Goal: Task Accomplishment & Management: Manage account settings

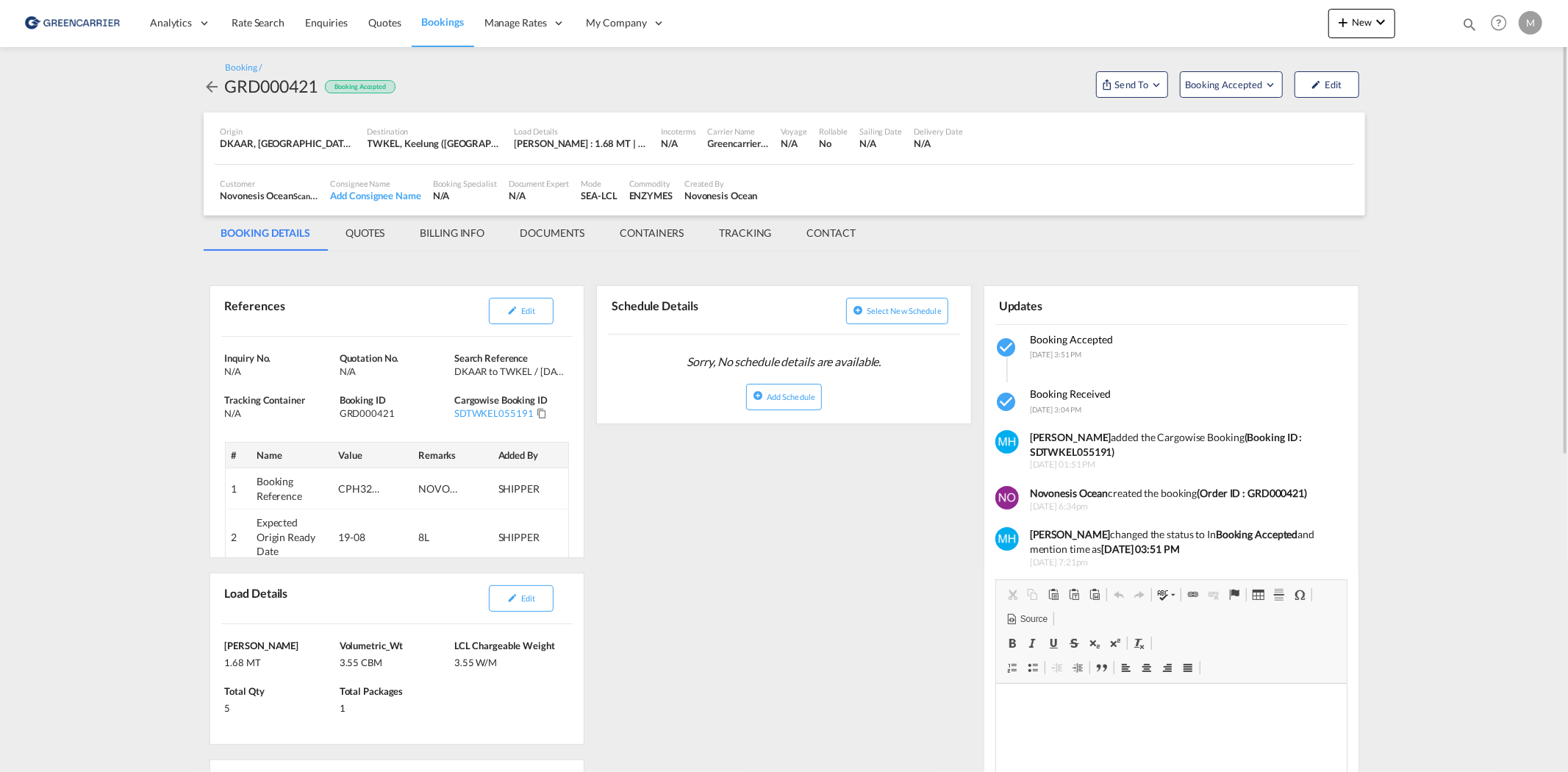
click at [439, 22] on span "Bookings" at bounding box center [443, 21] width 42 height 13
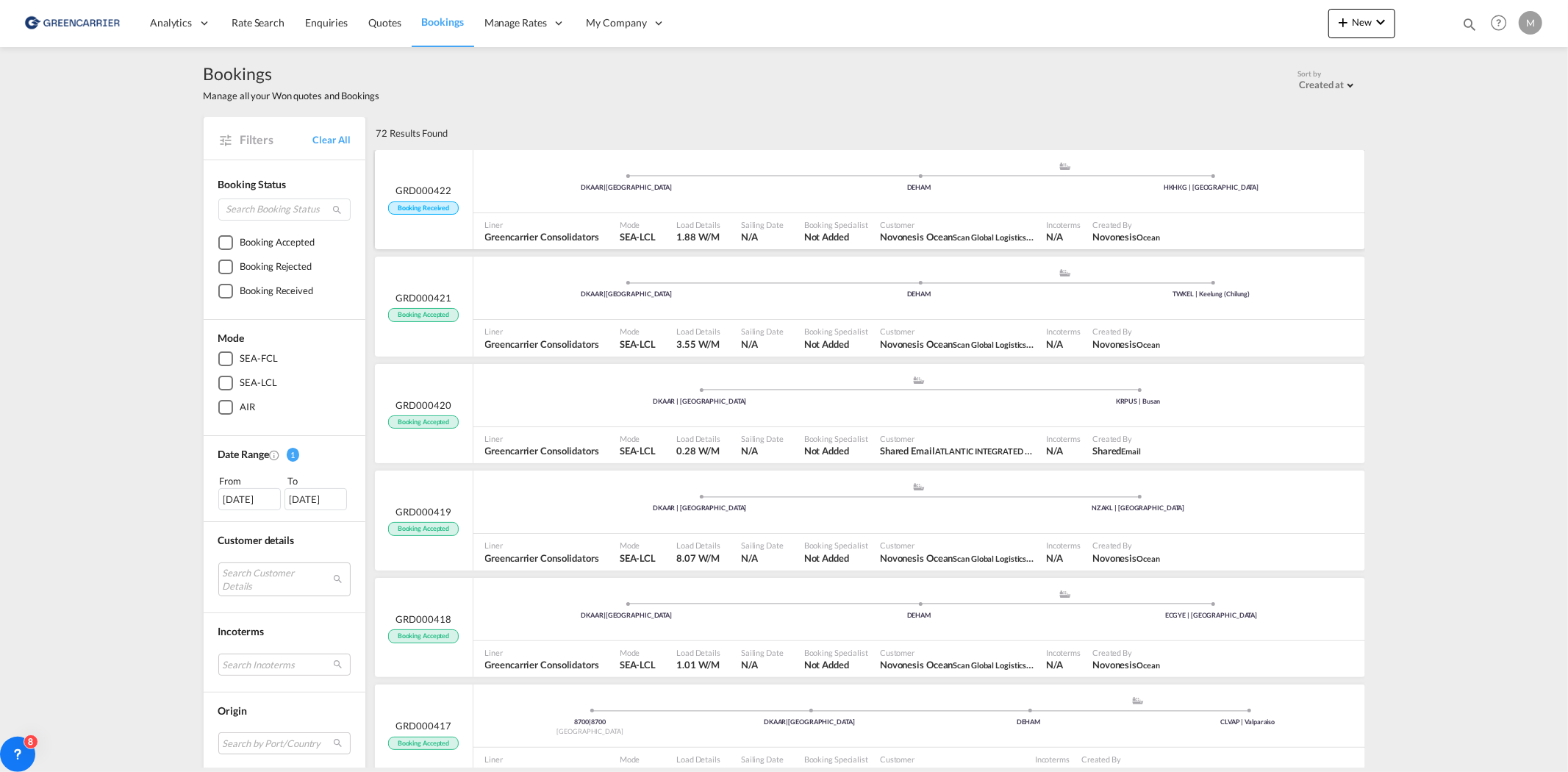
click at [807, 203] on div "DKAAR | [GEOGRAPHIC_DATA] .a{fill:#aaa8ad;} .a{fill:#aaa8ad;} DEHAM HKHKG | [GE…" at bounding box center [919, 183] width 892 height 44
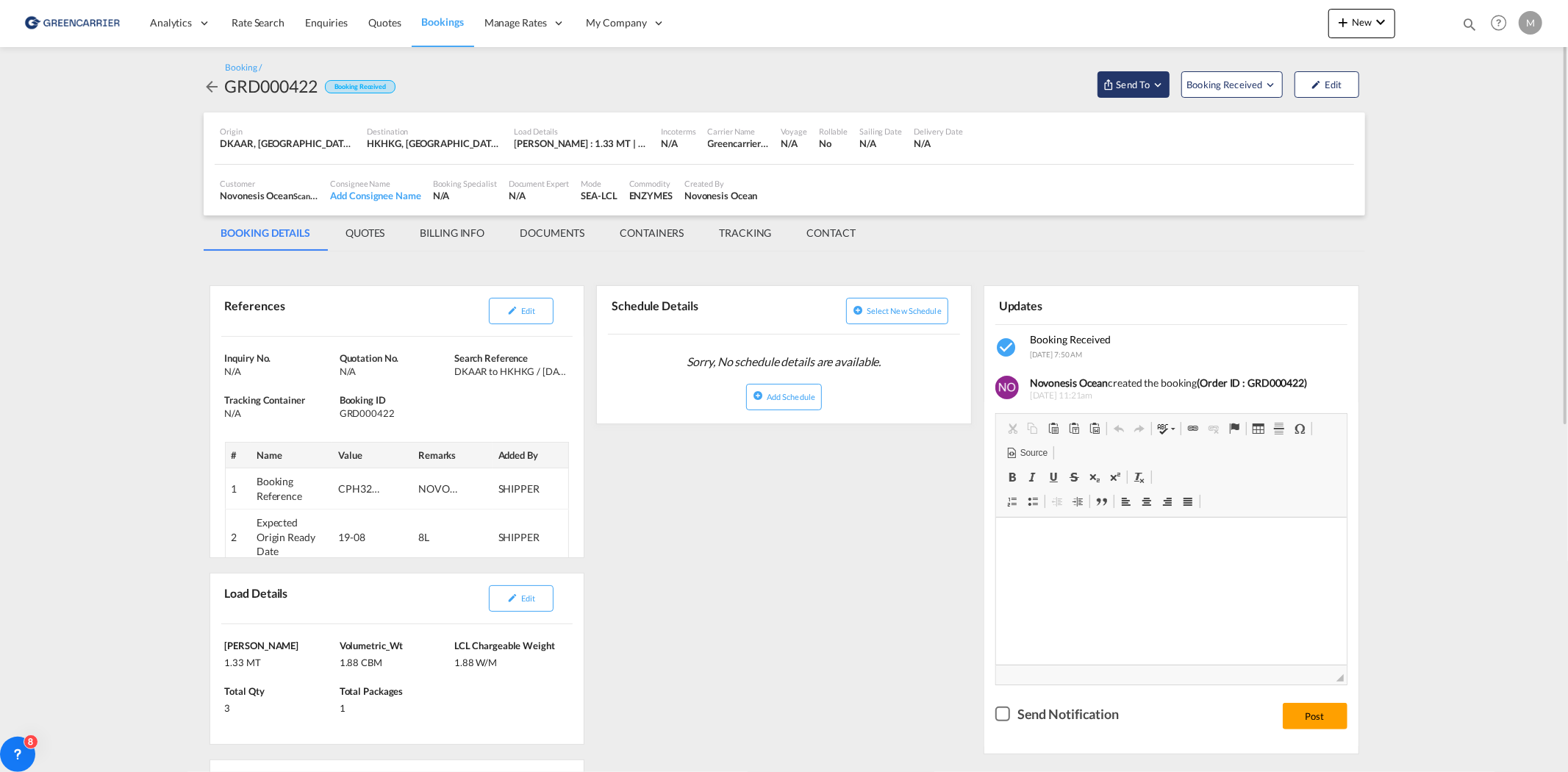
click at [1031, 87] on span "Send To" at bounding box center [1133, 84] width 37 height 15
click at [1031, 149] on button "Send Booking" at bounding box center [1310, 135] width 141 height 33
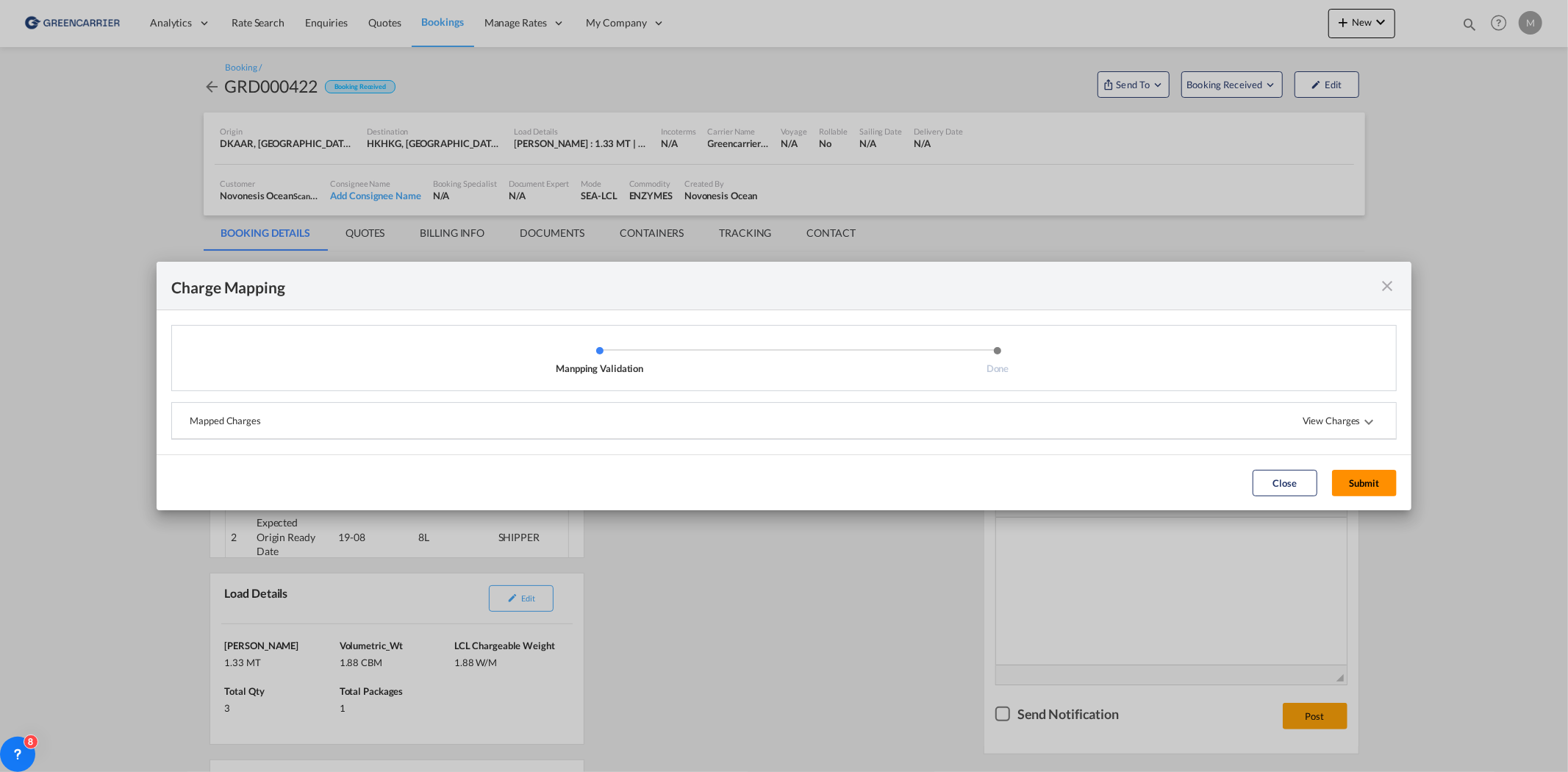
click at [1031, 470] on button "Submit" at bounding box center [1365, 483] width 64 height 26
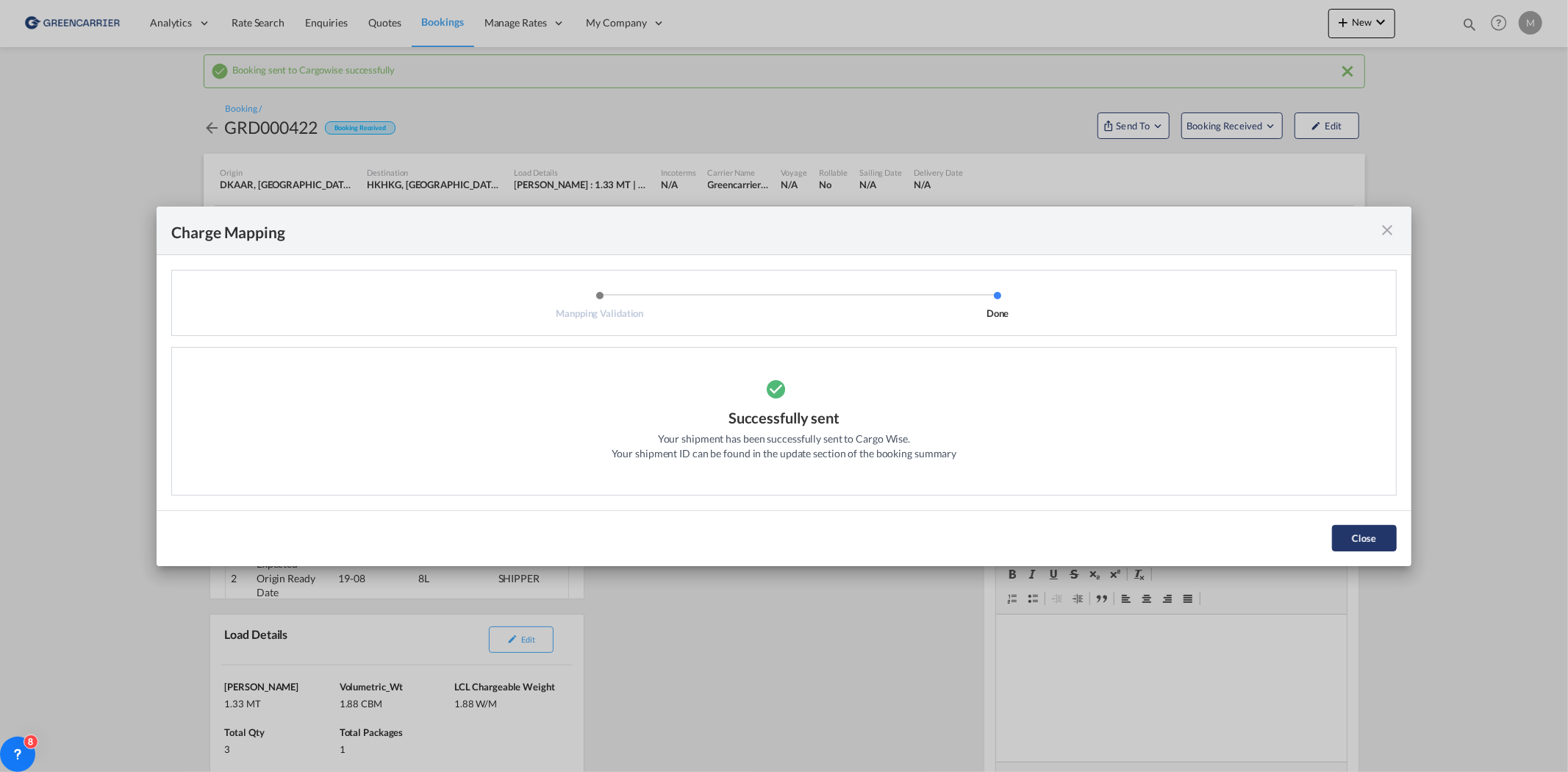
click at [1031, 470] on button "Close" at bounding box center [1365, 537] width 64 height 26
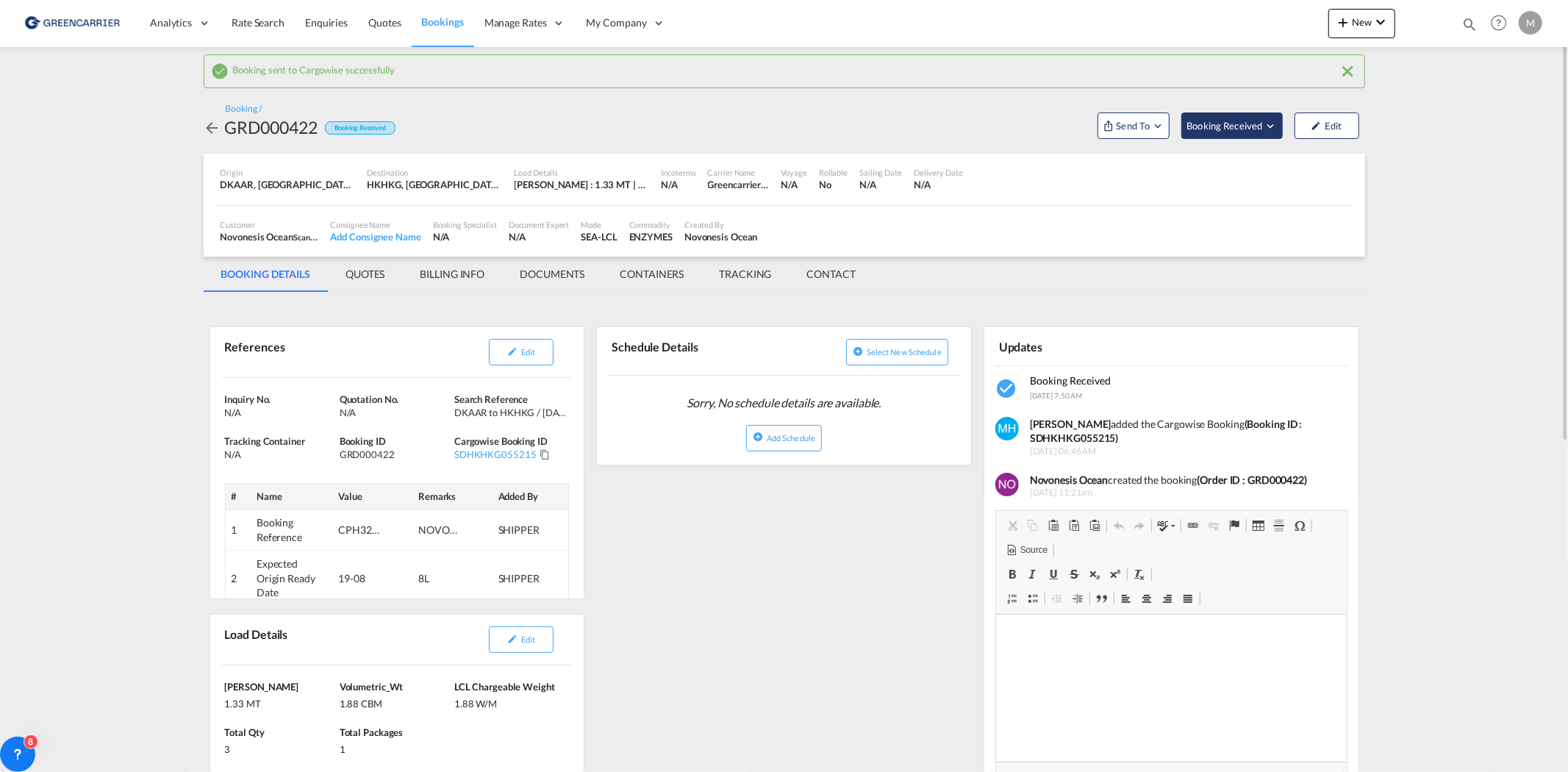
click at [1031, 122] on span "Booking Received" at bounding box center [1225, 125] width 77 height 15
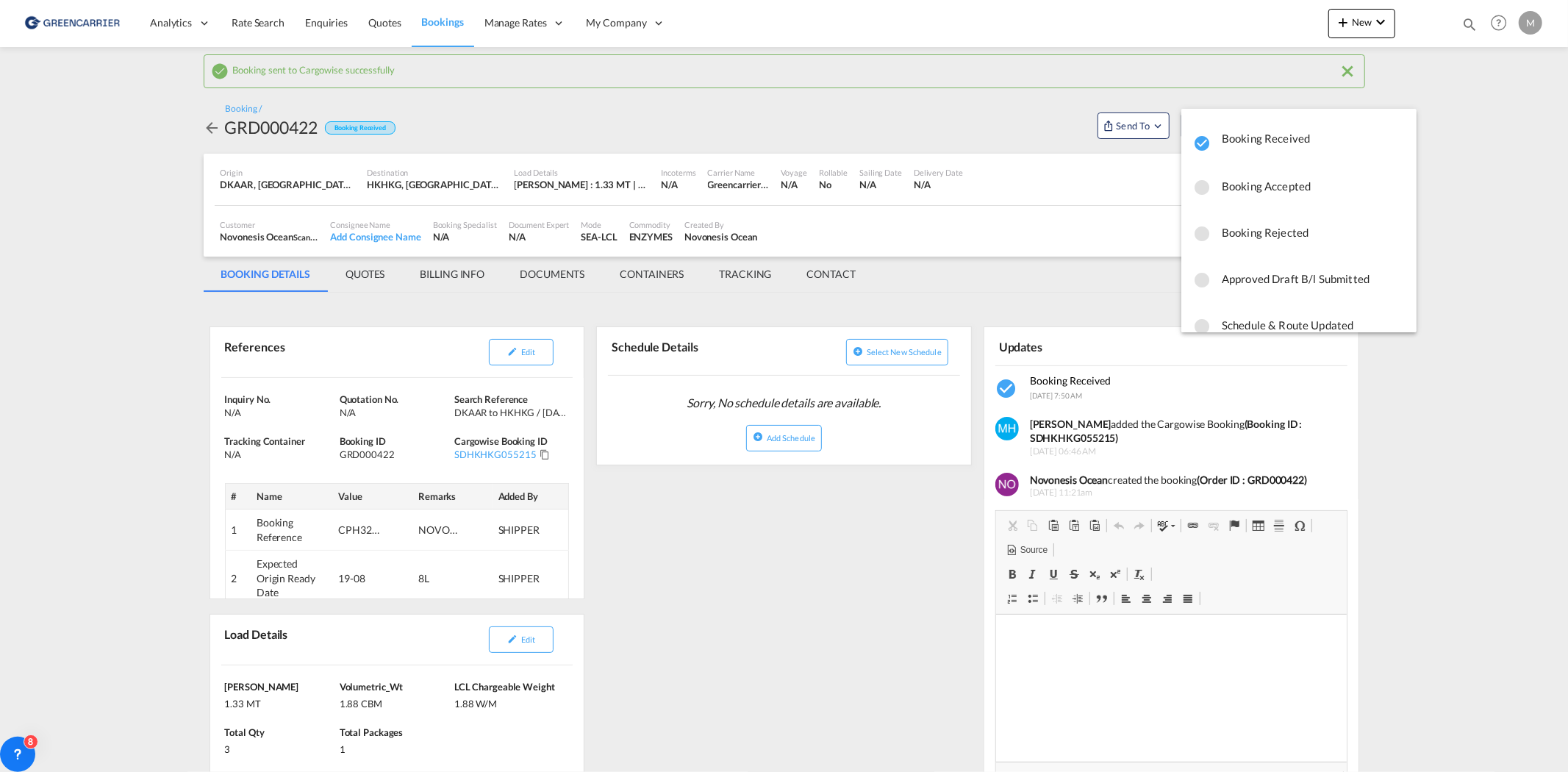
click at [1031, 185] on span "Booking Accepted" at bounding box center [1313, 186] width 183 height 26
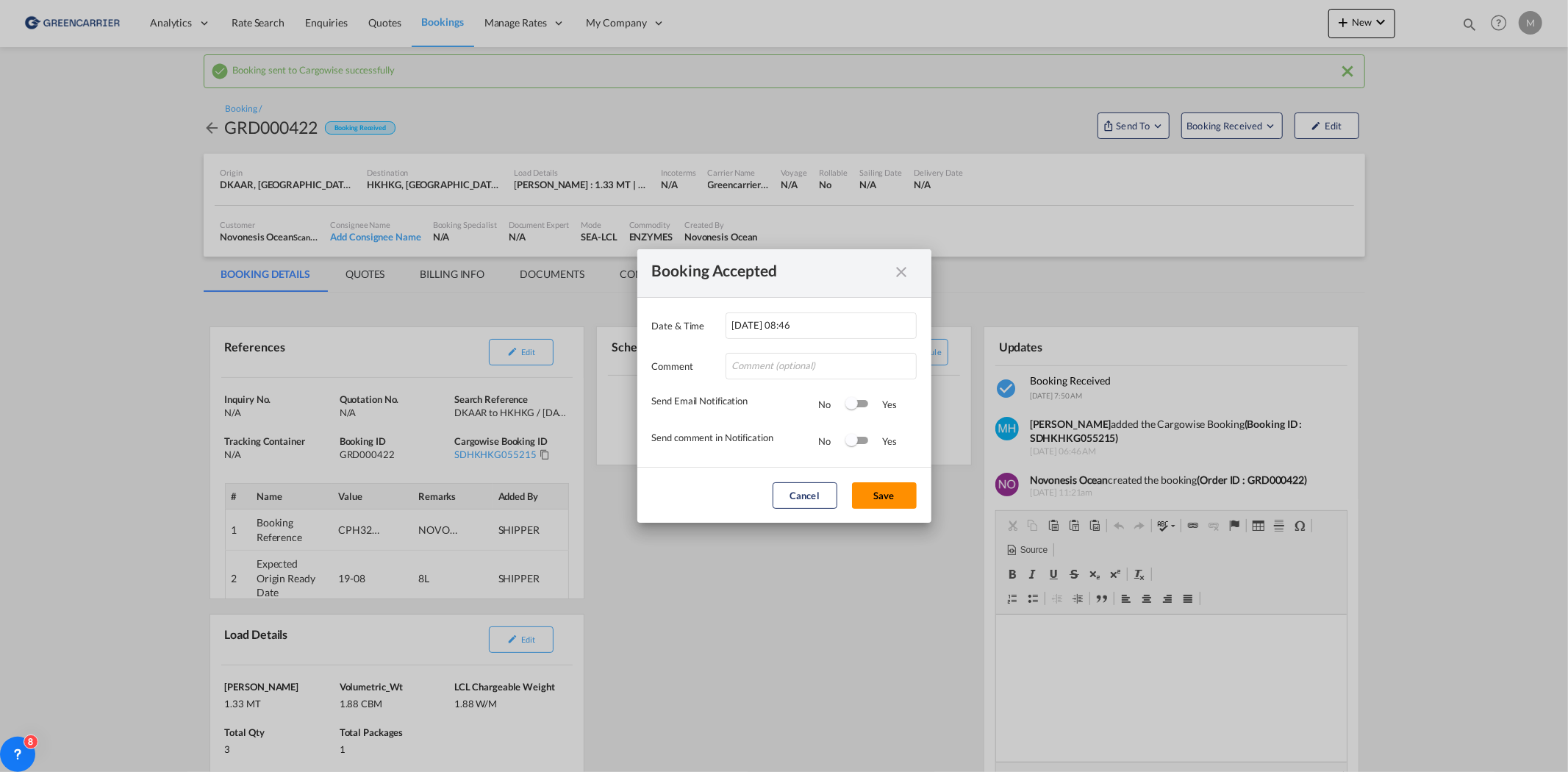
click at [871, 470] on button "Save" at bounding box center [884, 495] width 64 height 26
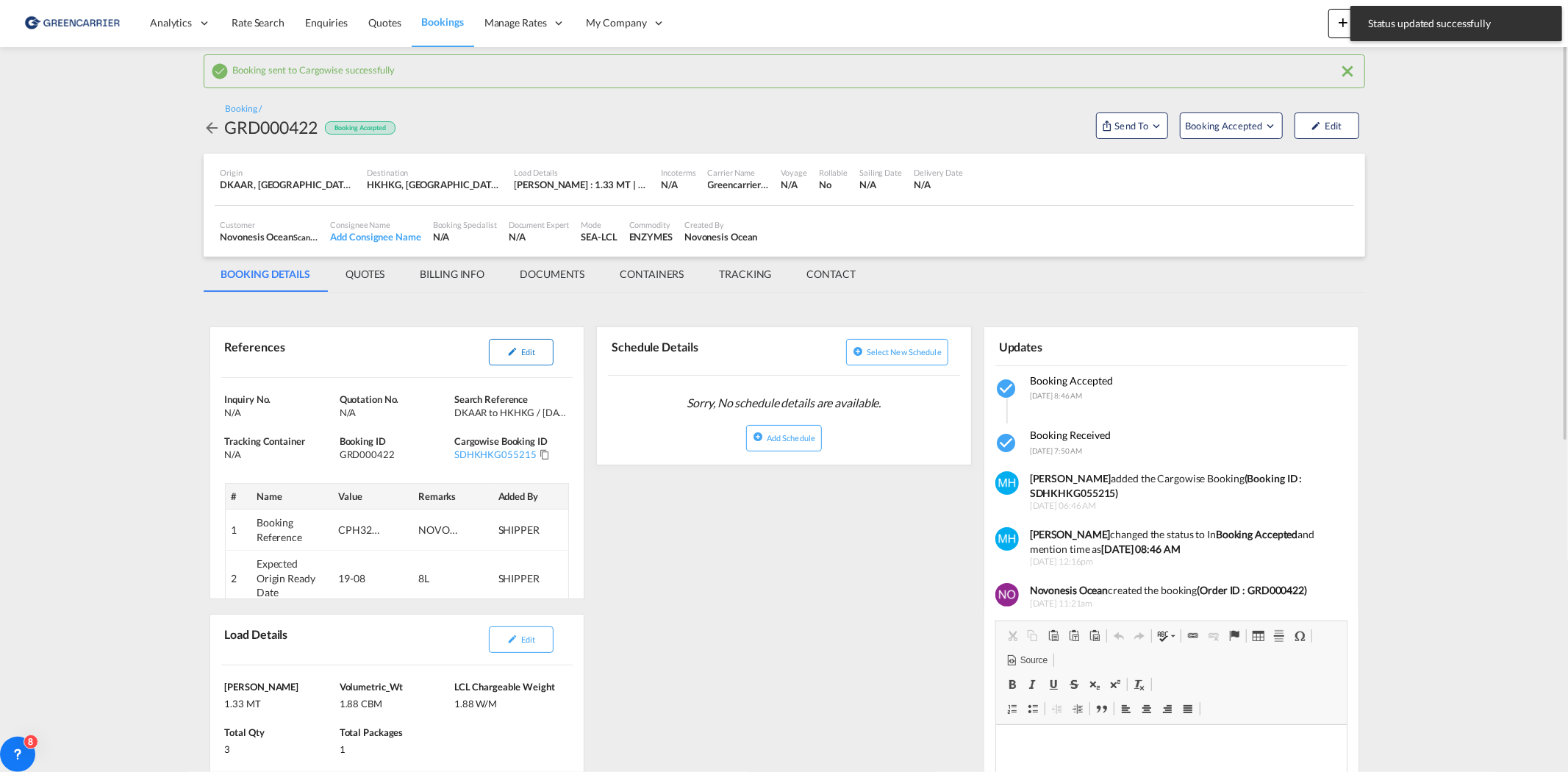
click at [521, 346] on button "Edit" at bounding box center [521, 352] width 64 height 26
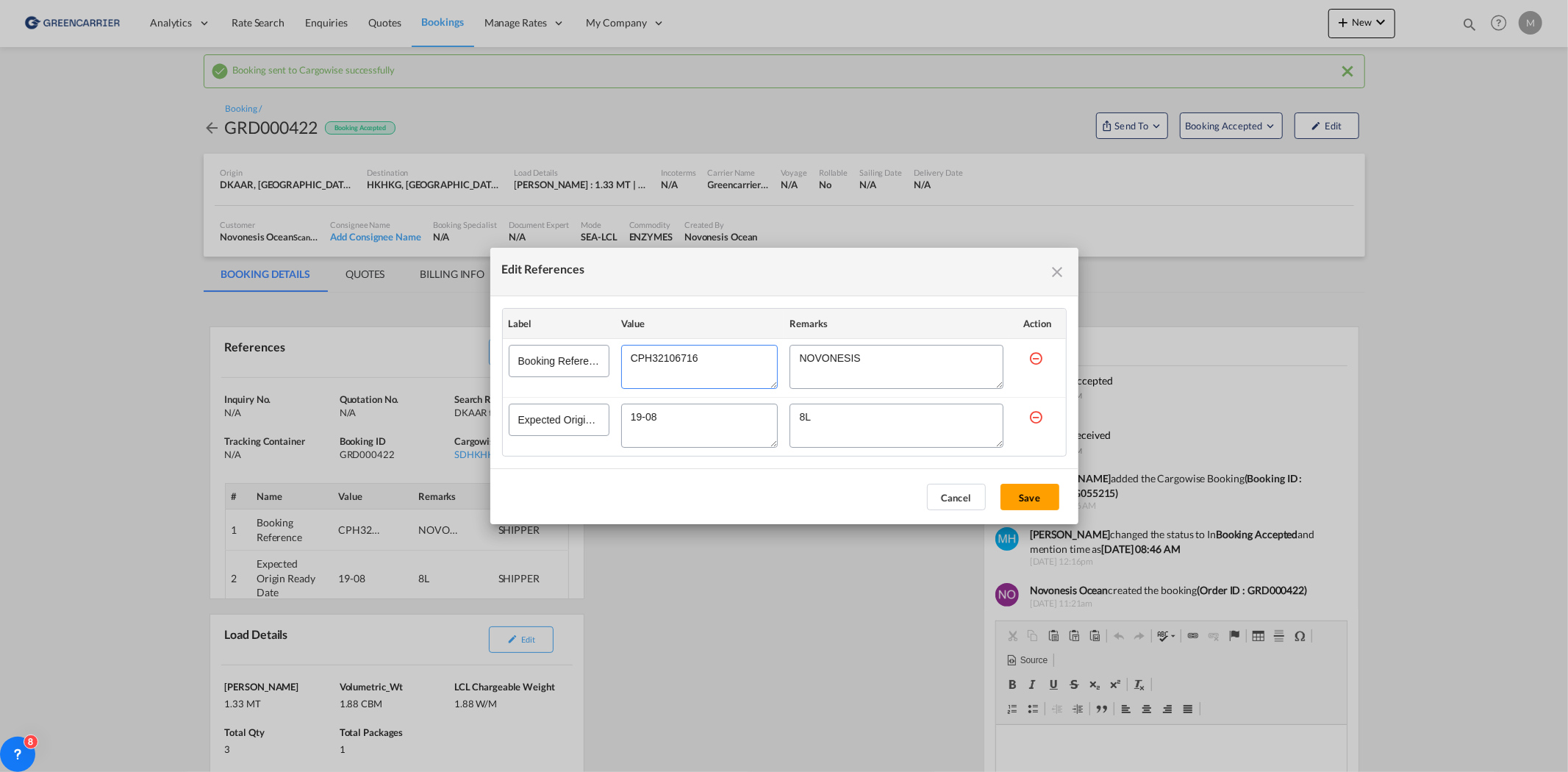
click at [663, 354] on textarea "Edit References" at bounding box center [699, 366] width 157 height 44
click at [1031, 273] on md-icon "icon-close fg-AAA8AD cursor" at bounding box center [1058, 272] width 18 height 18
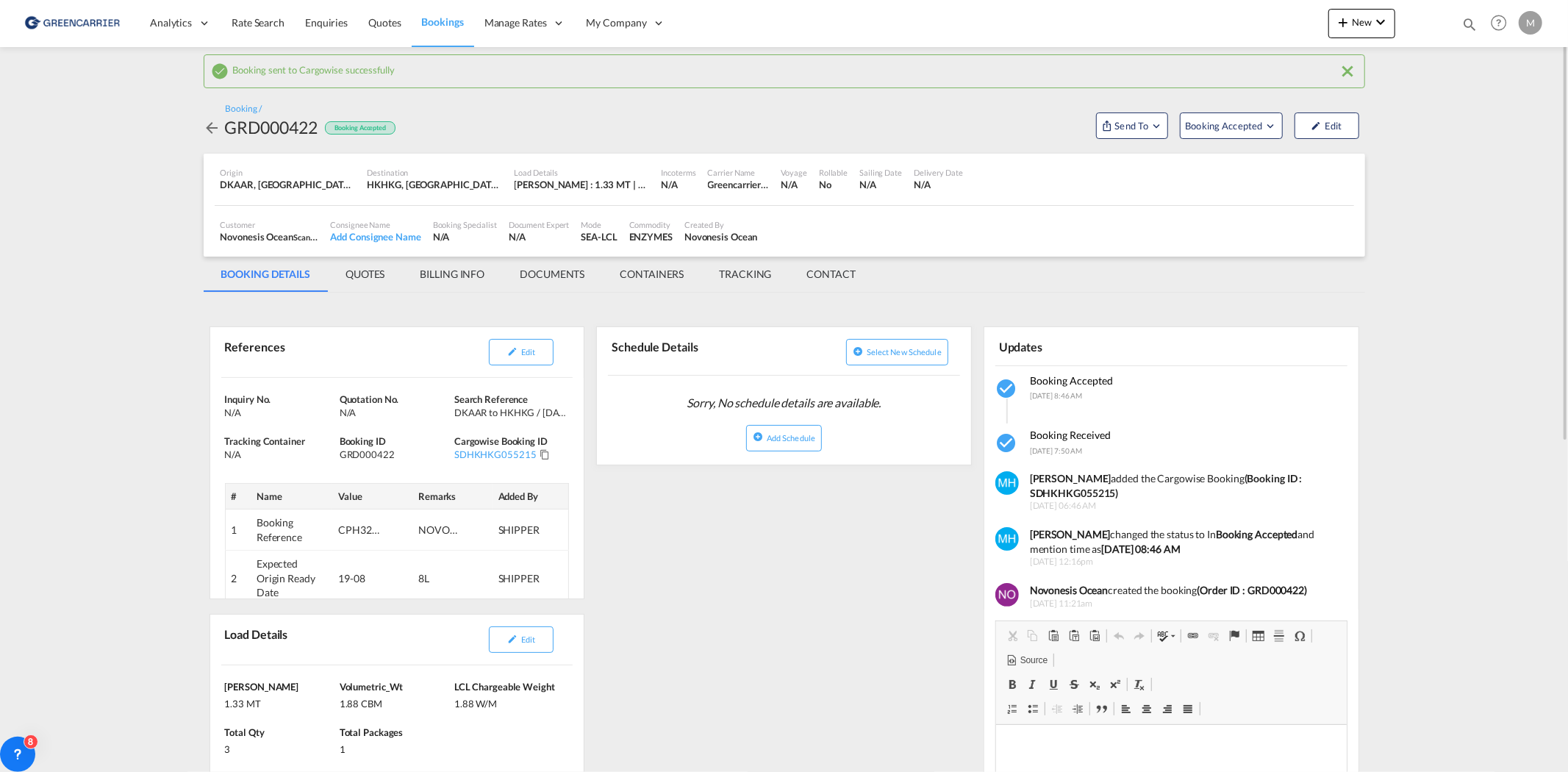
scroll to position [163, 0]
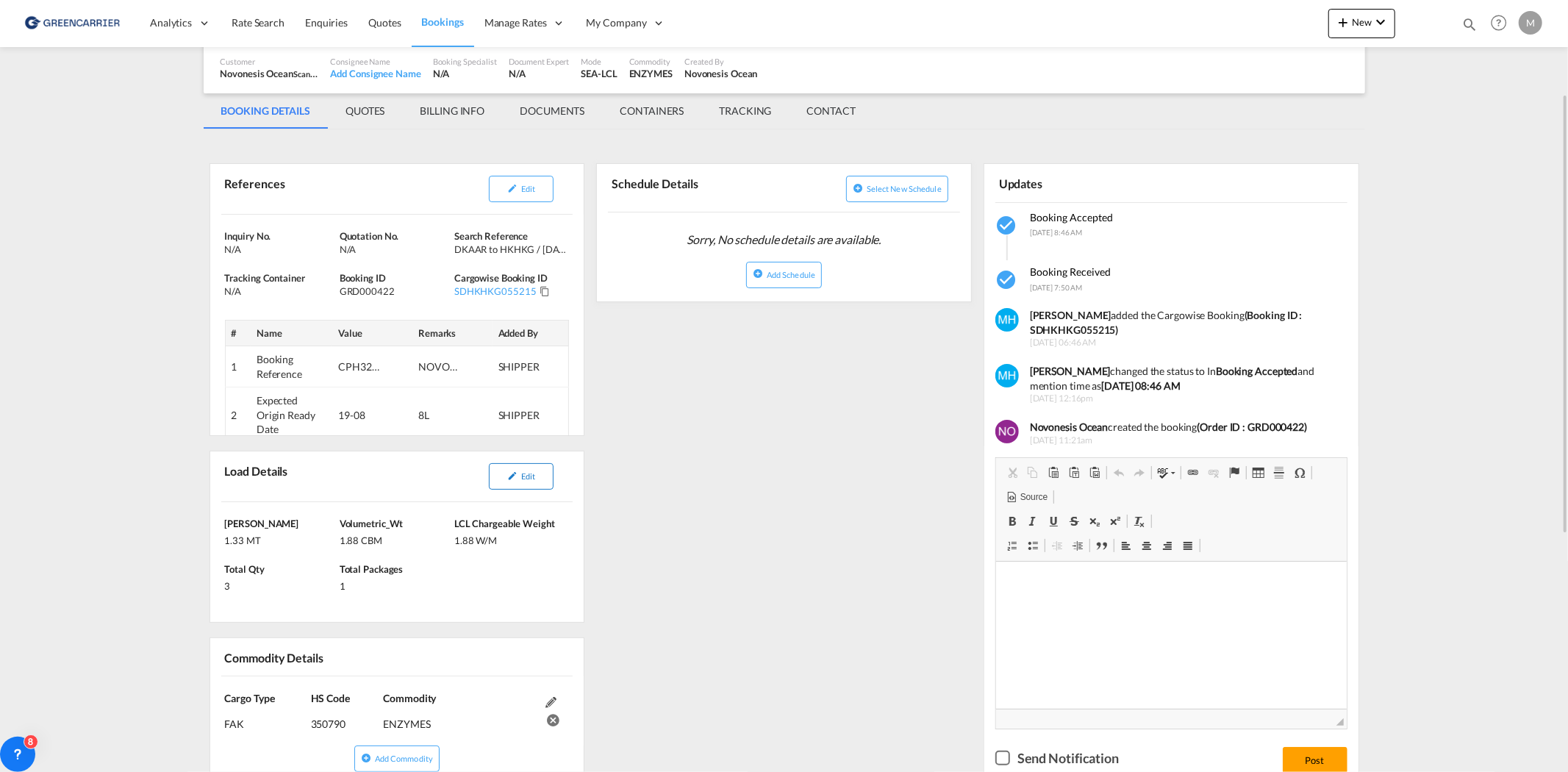
click at [516, 470] on button "Edit" at bounding box center [521, 476] width 64 height 26
